Goal: Check status: Check status

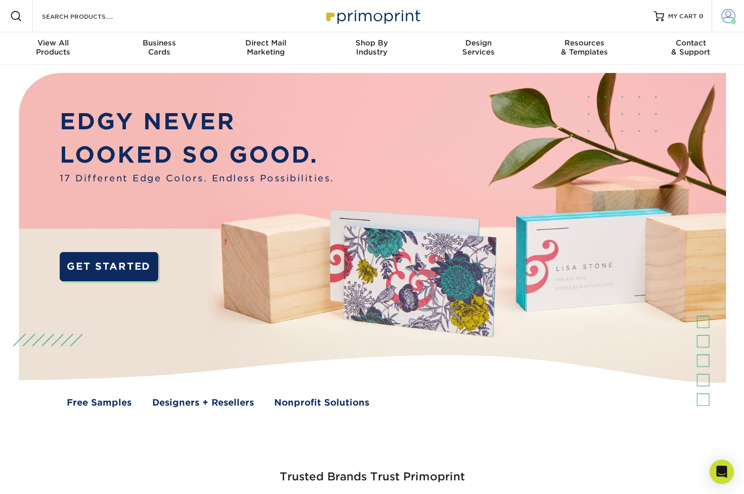
click at [728, 16] on span at bounding box center [728, 16] width 14 height 14
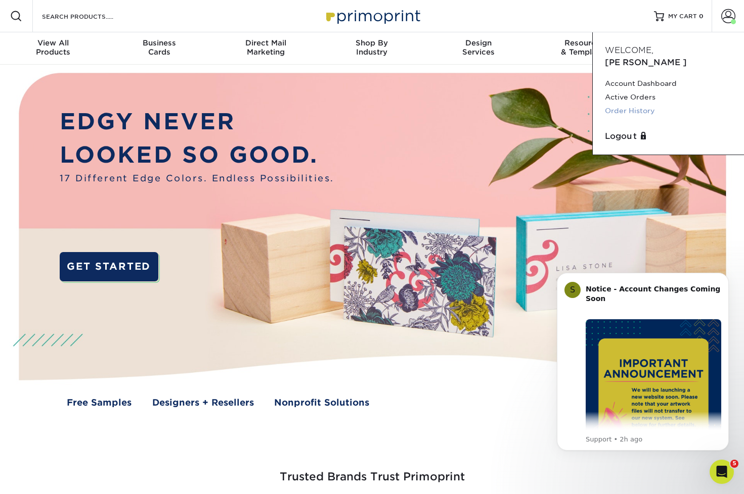
click at [629, 104] on link "Order History" at bounding box center [668, 111] width 127 height 14
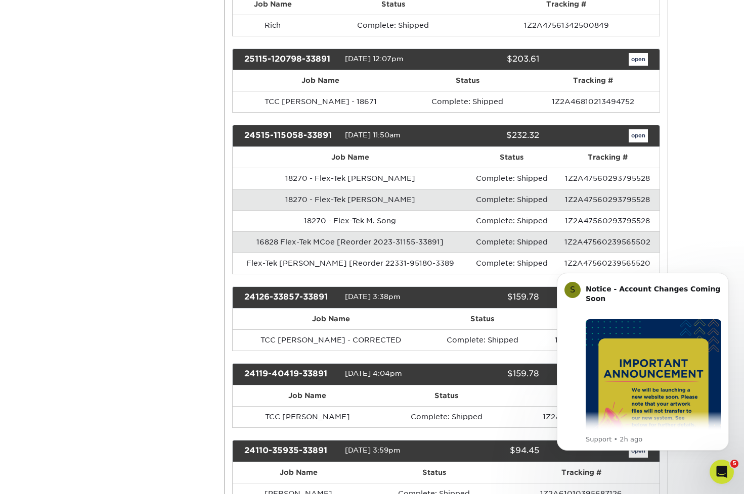
scroll to position [516, 0]
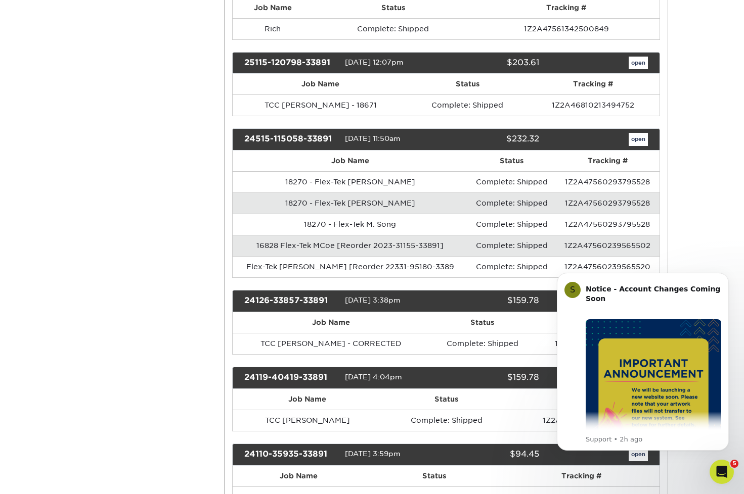
click at [639, 136] on link "open" at bounding box center [637, 139] width 19 height 13
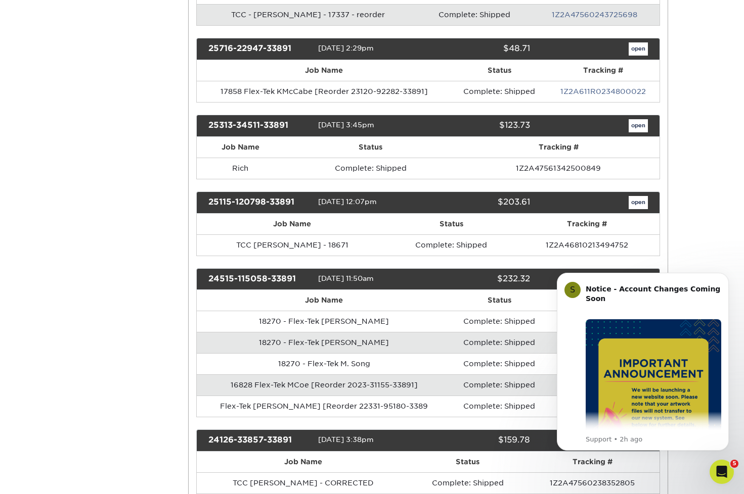
scroll to position [0, 0]
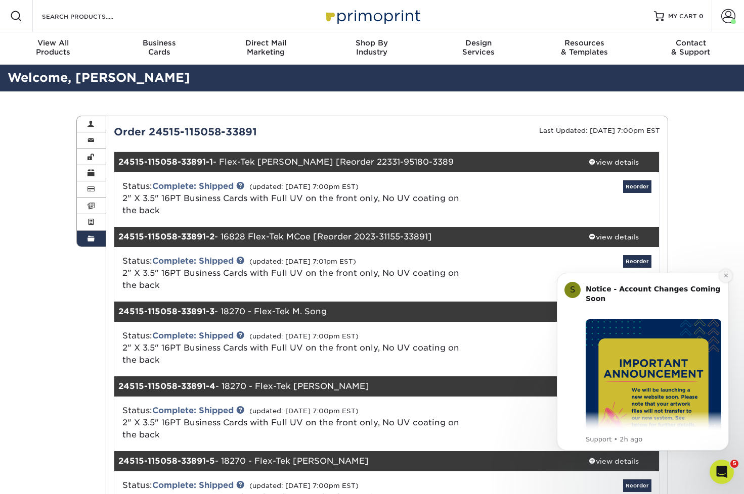
click at [726, 274] on icon "Dismiss notification" at bounding box center [726, 276] width 6 height 6
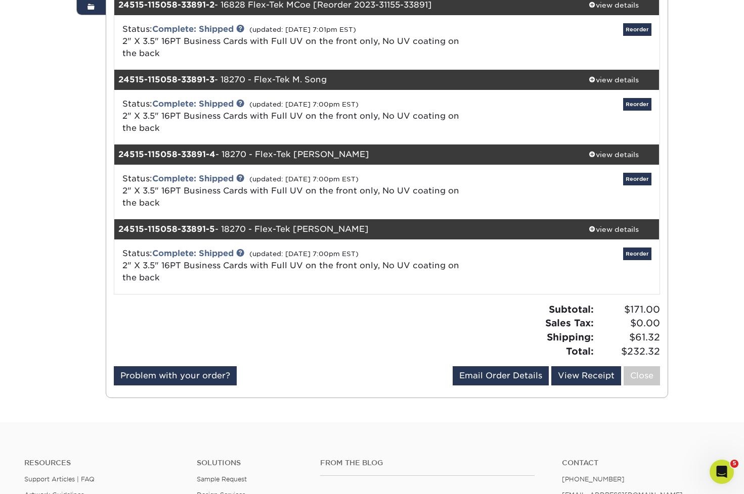
scroll to position [233, 0]
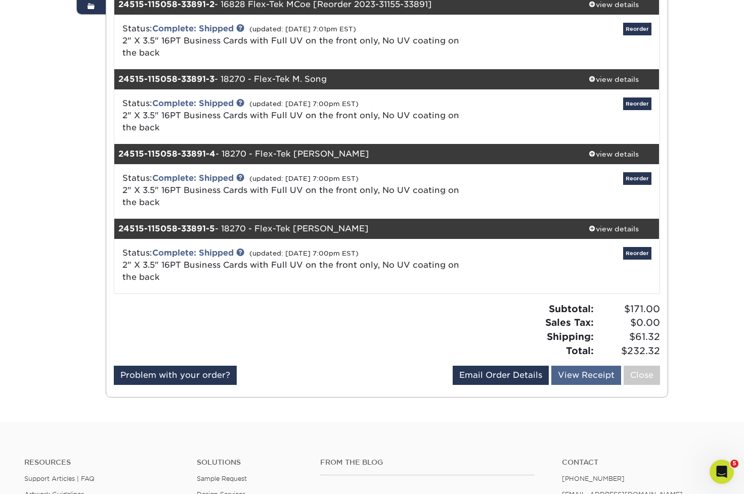
click at [591, 372] on link "View Receipt" at bounding box center [586, 375] width 70 height 19
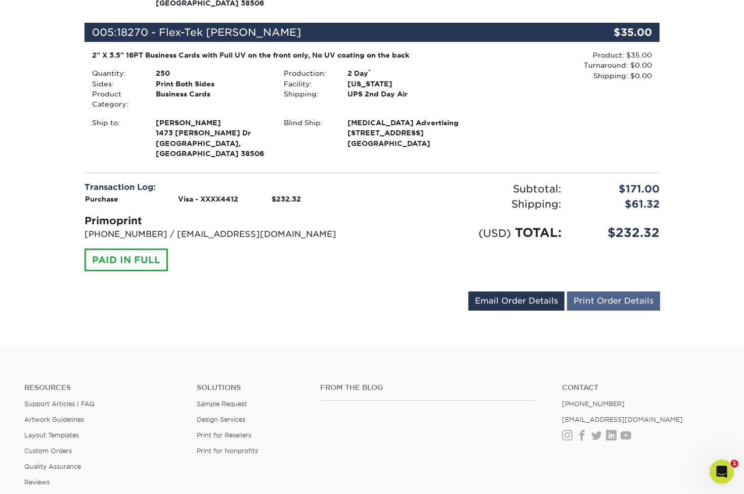
scroll to position [742, 0]
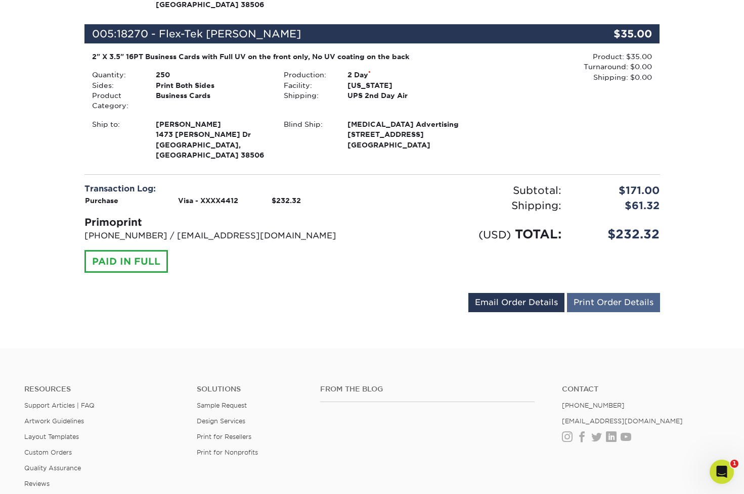
click at [617, 293] on link "Print Order Details" at bounding box center [613, 302] width 93 height 19
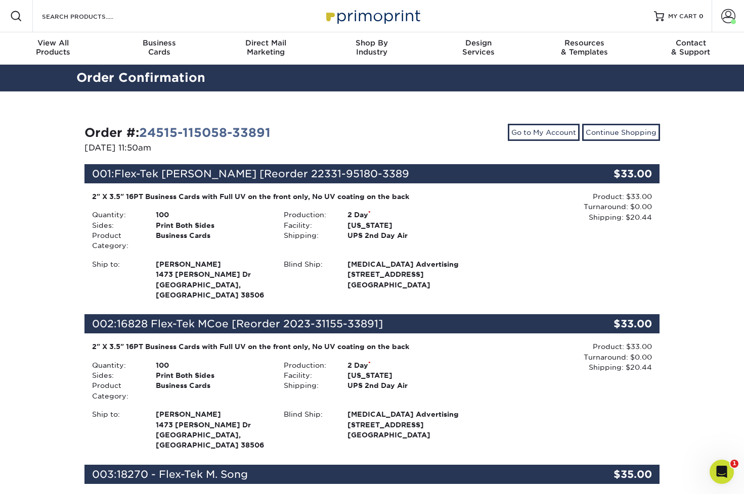
scroll to position [0, 0]
